Goal: Information Seeking & Learning: Learn about a topic

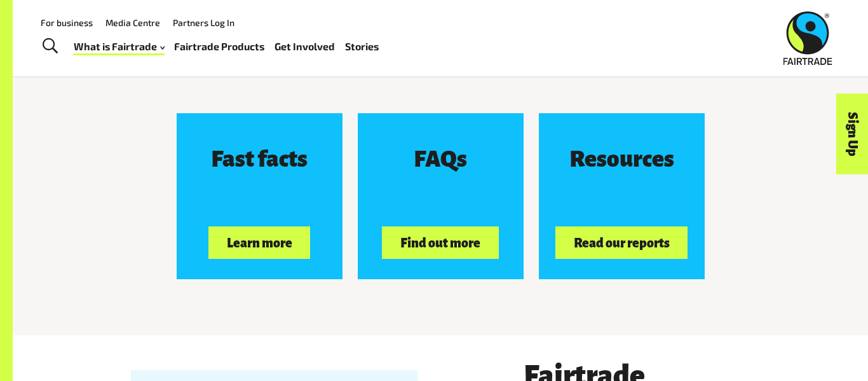
scroll to position [1908, 0]
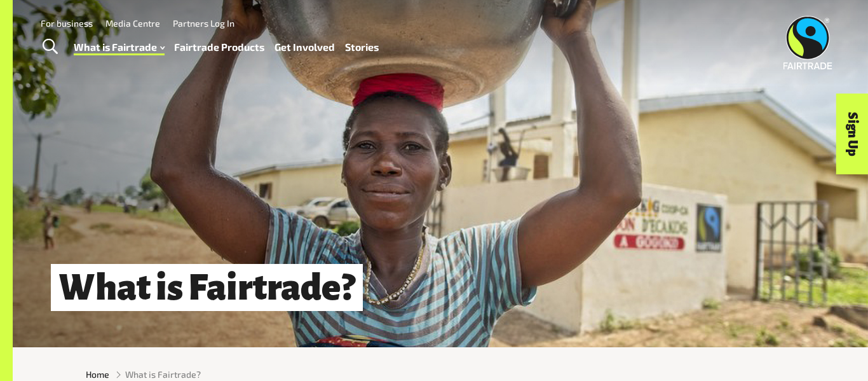
click at [240, 44] on link "Fairtrade Products" at bounding box center [219, 47] width 90 height 18
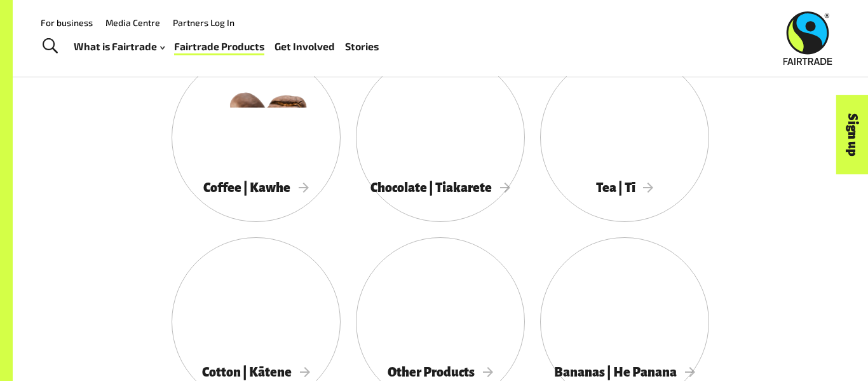
scroll to position [686, 0]
